Goal: Information Seeking & Learning: Find specific page/section

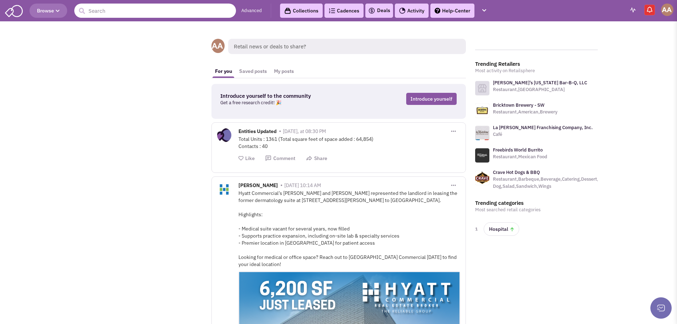
click at [175, 11] on input "text" at bounding box center [155, 11] width 162 height 14
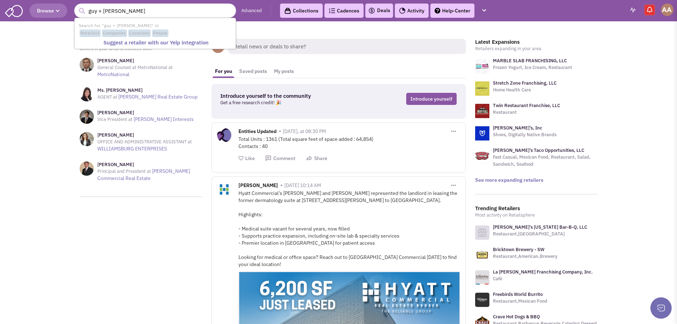
click at [76, 6] on button "submit" at bounding box center [81, 11] width 11 height 11
type input "guy + larry restaurants\"
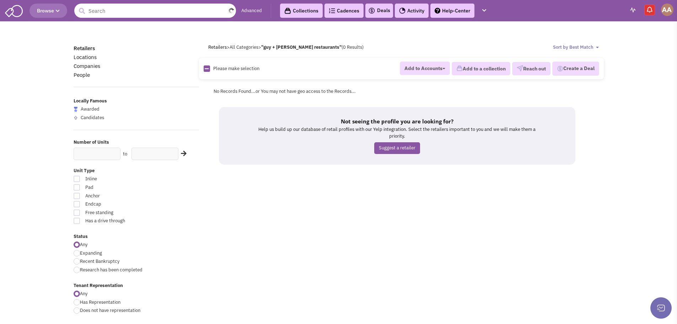
click at [175, 11] on input "text" at bounding box center [155, 11] width 162 height 14
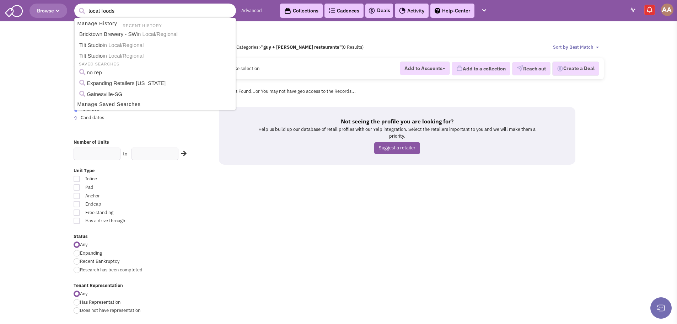
type input "local foods"
click at [76, 6] on button "submit" at bounding box center [81, 11] width 11 height 11
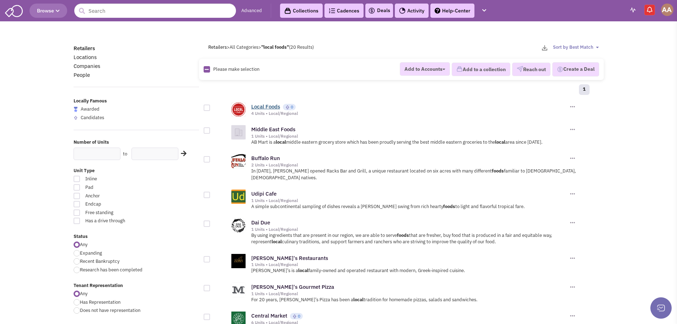
click at [261, 106] on link "Local Foods" at bounding box center [265, 106] width 29 height 7
